Goal: Task Accomplishment & Management: Manage account settings

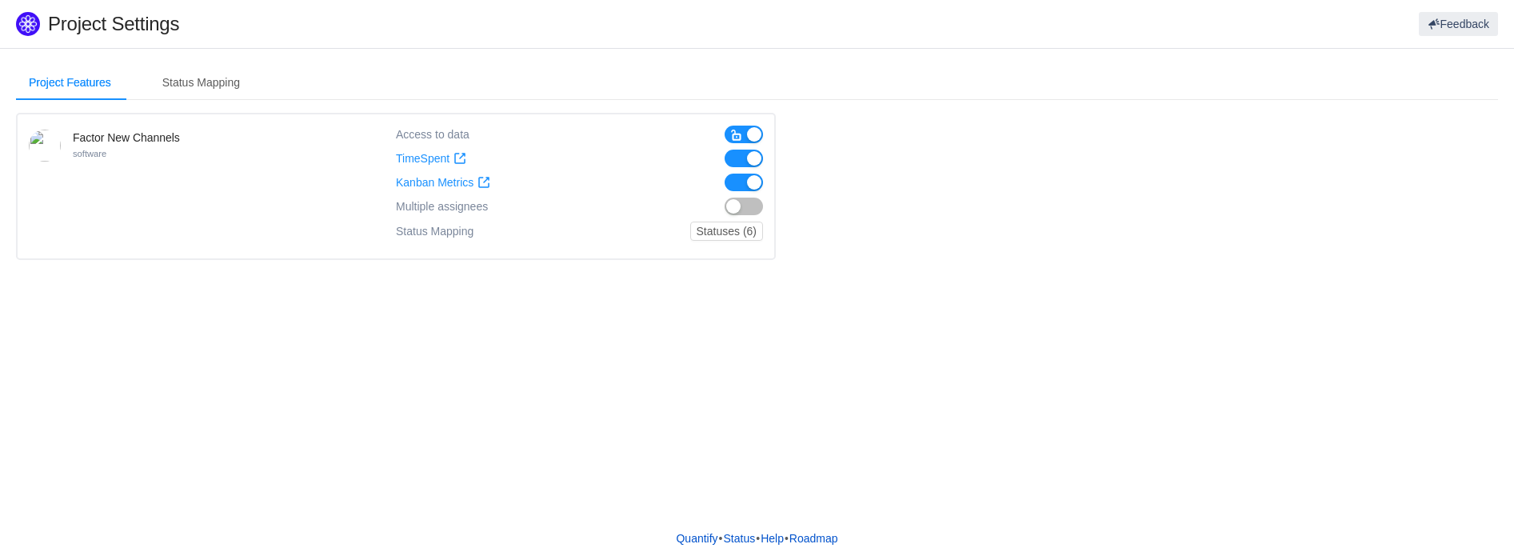
click at [747, 180] on button "button" at bounding box center [744, 183] width 38 height 18
click at [735, 157] on button "button" at bounding box center [744, 159] width 38 height 18
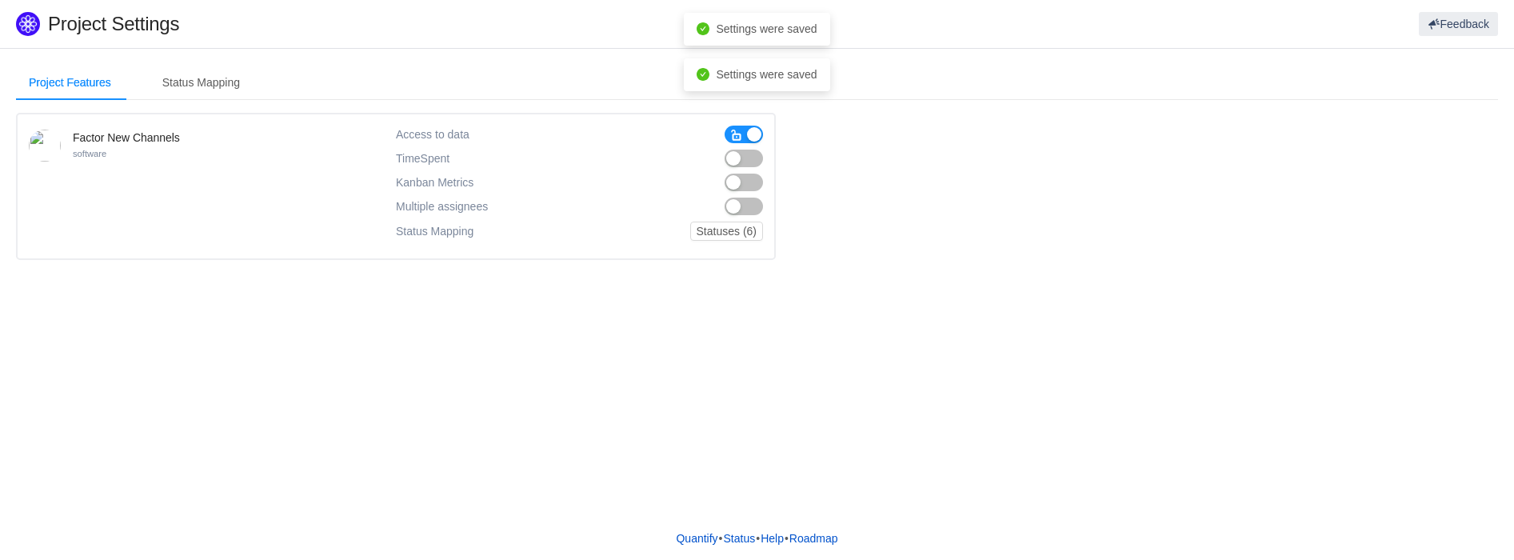
click at [735, 126] on div at bounding box center [744, 135] width 38 height 18
click at [735, 138] on span "button" at bounding box center [736, 135] width 13 height 13
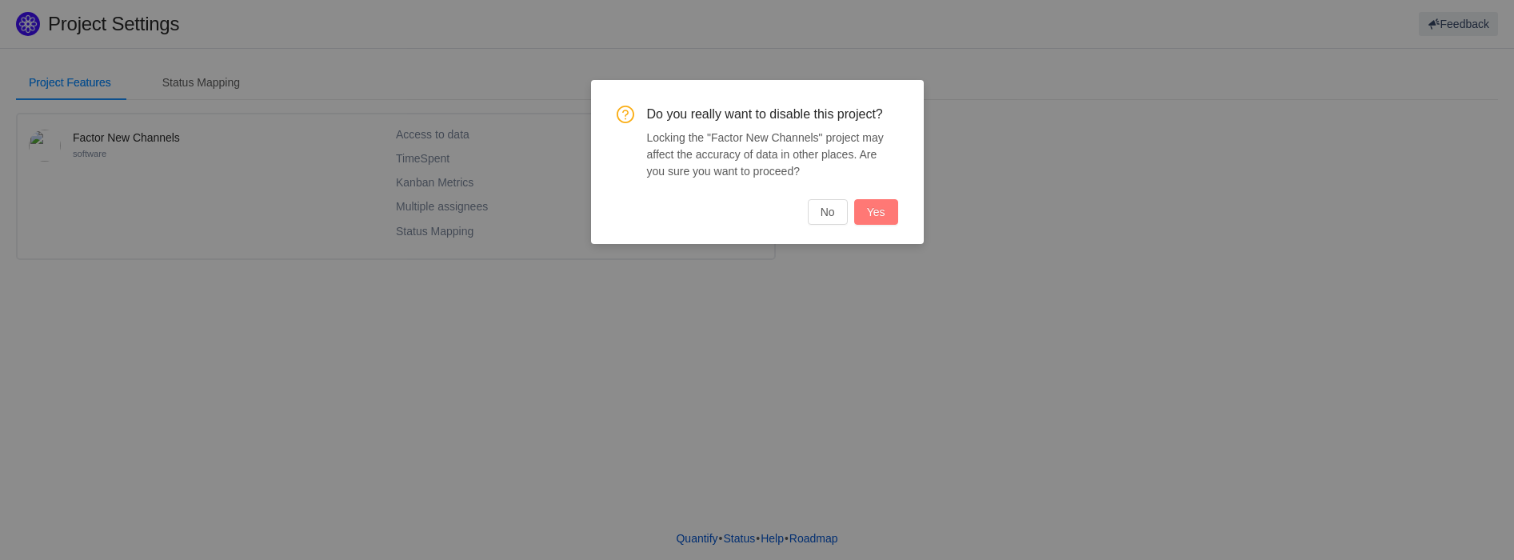
click at [882, 211] on button "Yes" at bounding box center [876, 212] width 44 height 26
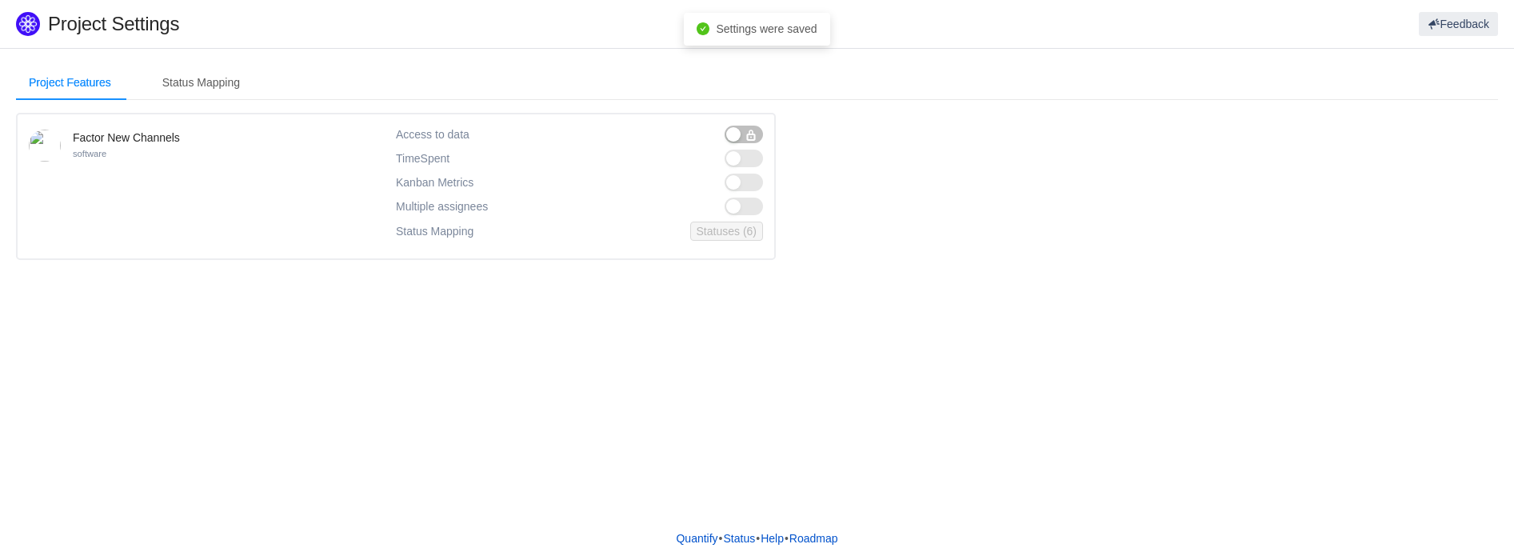
click at [232, 62] on section "Project Features Status Mapping Factor New Channels software Access to data Tim…" at bounding box center [757, 169] width 1514 height 240
click at [208, 79] on div "Status Mapping" at bounding box center [201, 83] width 103 height 36
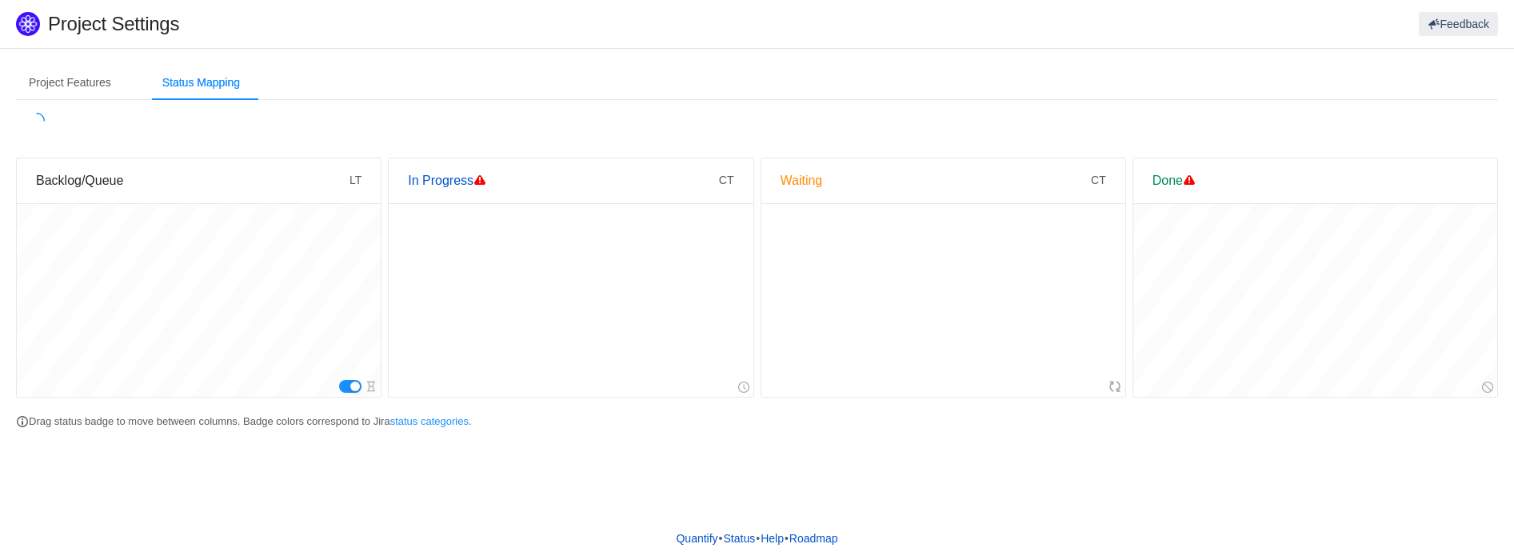
click at [353, 388] on button "button" at bounding box center [350, 386] width 22 height 13
